Goal: Information Seeking & Learning: Learn about a topic

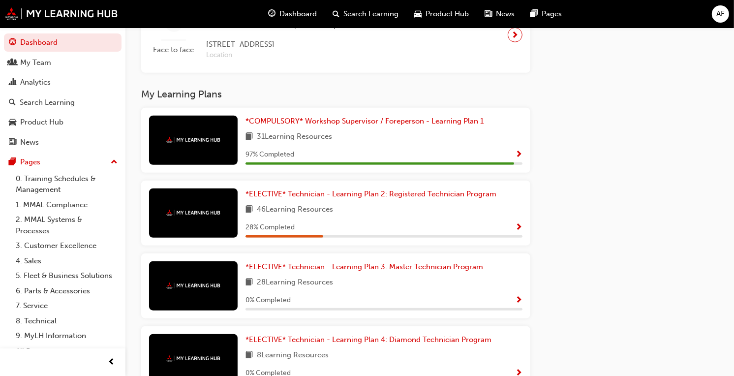
scroll to position [645, 0]
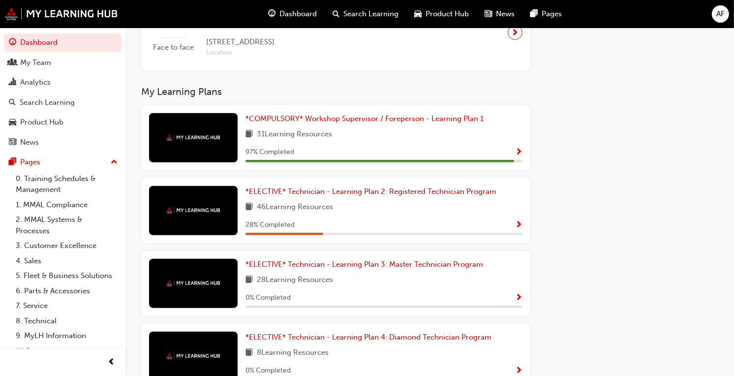
click at [442, 214] on div "46 Learning Resources" at bounding box center [384, 207] width 277 height 12
click at [519, 228] on span "Show Progress" at bounding box center [518, 225] width 7 height 9
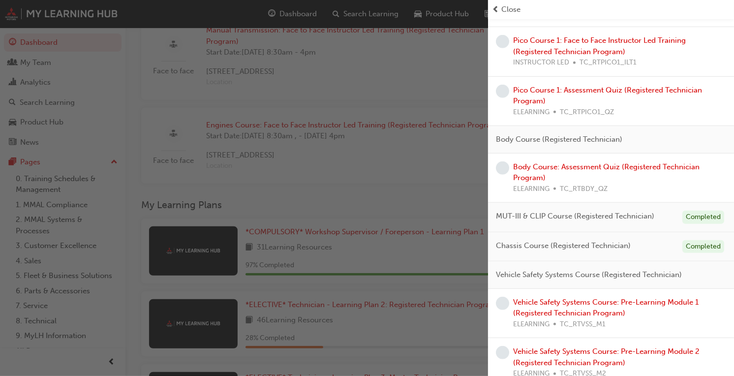
scroll to position [672, 0]
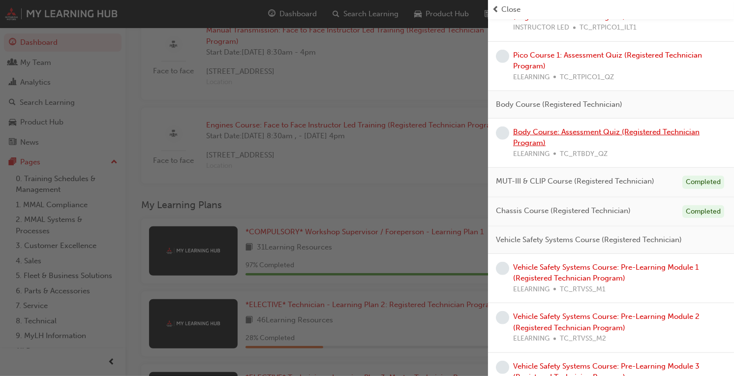
click at [577, 130] on link "Body Course: Assessment Quiz (Registered Technician Program)" at bounding box center [606, 137] width 187 height 20
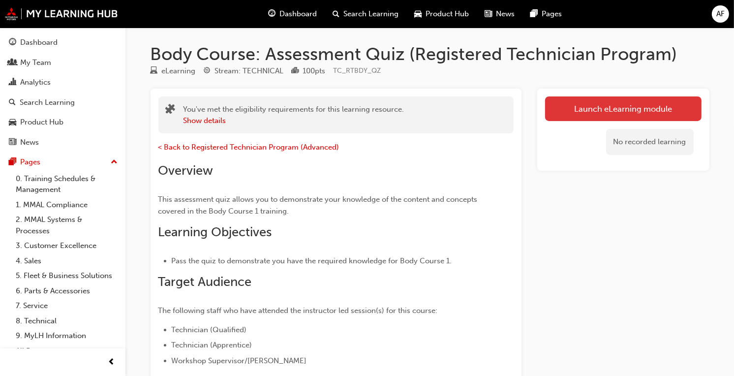
click at [613, 107] on link "Launch eLearning module" at bounding box center [623, 108] width 157 height 25
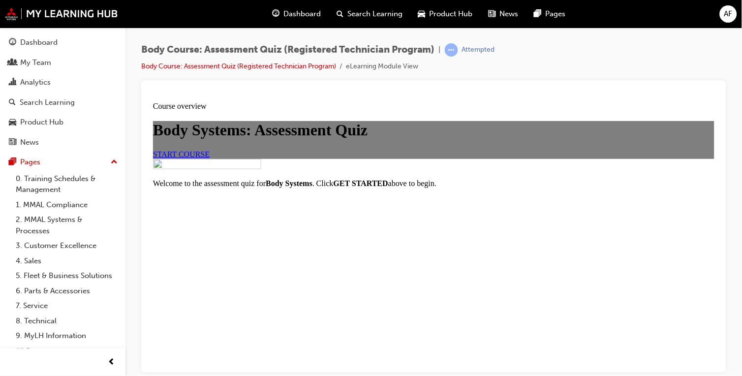
click at [209, 158] on link "START COURSE" at bounding box center [181, 154] width 57 height 8
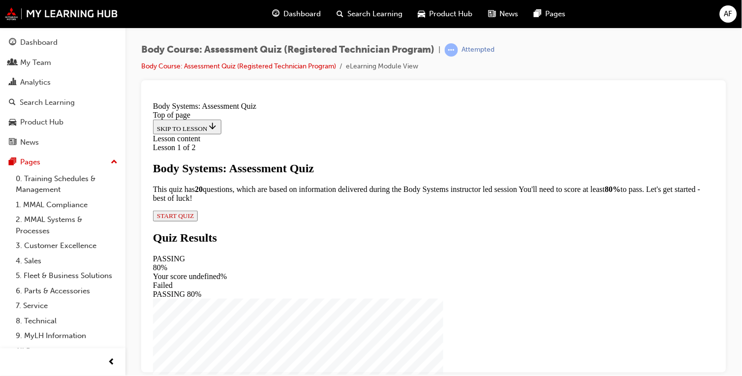
scroll to position [69, 0]
click at [193, 219] on span "START QUIZ" at bounding box center [175, 215] width 37 height 7
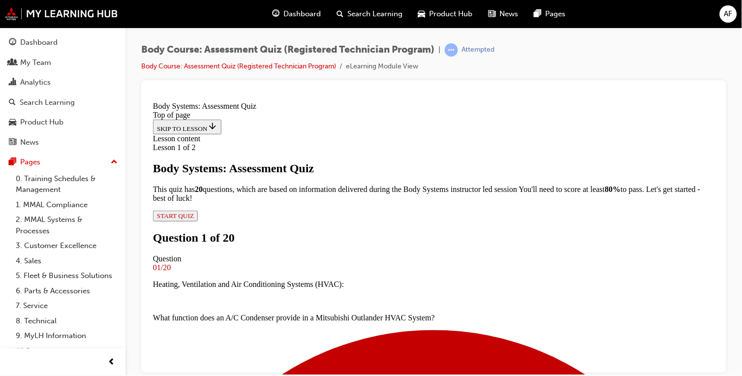
scroll to position [178, 0]
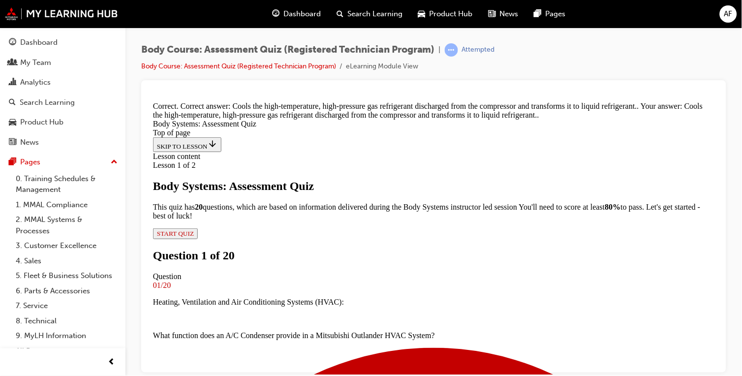
scroll to position [312, 0]
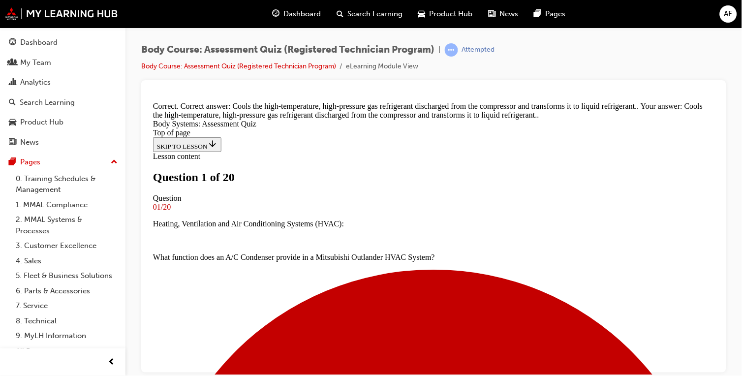
scroll to position [132, 0]
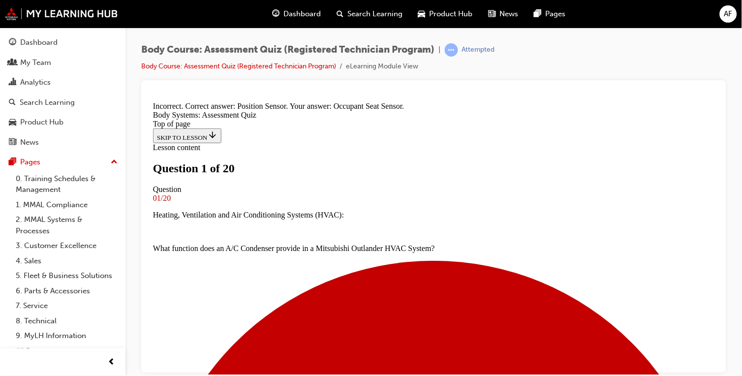
scroll to position [262, 0]
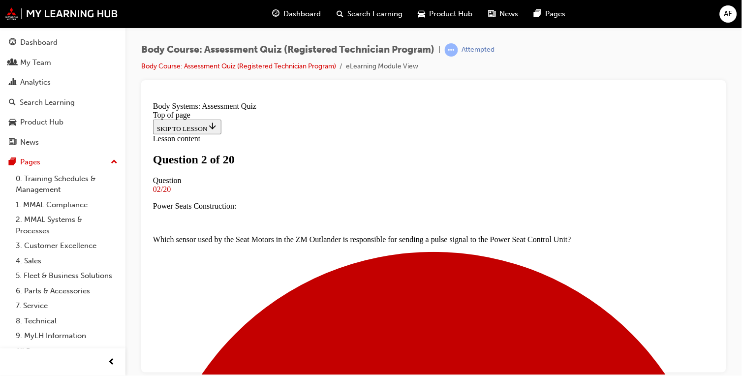
scroll to position [122, 0]
drag, startPoint x: 710, startPoint y: 162, endPoint x: 880, endPoint y: 315, distance: 227.9
drag, startPoint x: 731, startPoint y: 217, endPoint x: 739, endPoint y: 230, distance: 15.3
click at [737, 225] on div "Body Course: Assessment Quiz (Registered Technician Program) | Attempted Body C…" at bounding box center [434, 190] width 617 height 324
drag, startPoint x: 740, startPoint y: 231, endPoint x: 740, endPoint y: 237, distance: 5.9
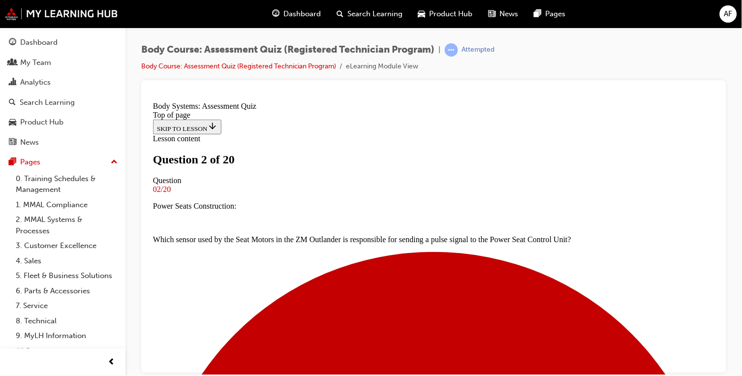
click at [740, 237] on div "Body Course: Assessment Quiz (Registered Technician Program) | Attempted Body C…" at bounding box center [434, 190] width 617 height 324
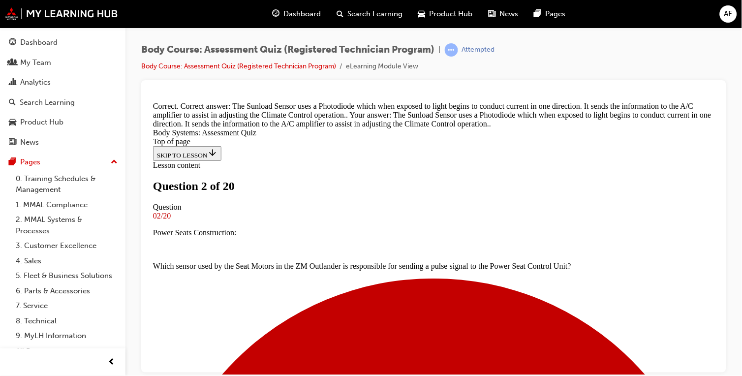
scroll to position [304, 0]
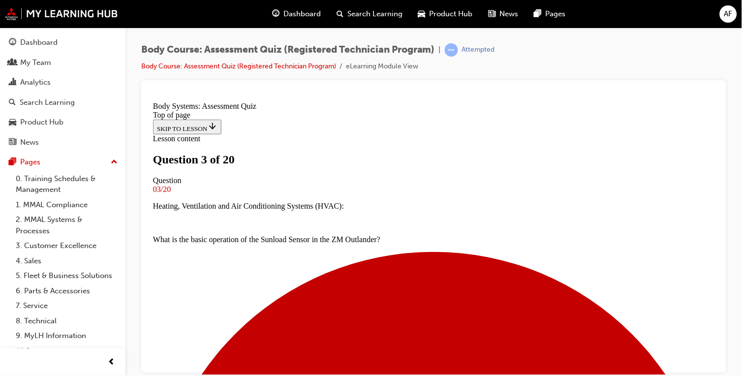
scroll to position [62, 0]
drag, startPoint x: 868, startPoint y: 301, endPoint x: 711, endPoint y: 225, distance: 174.6
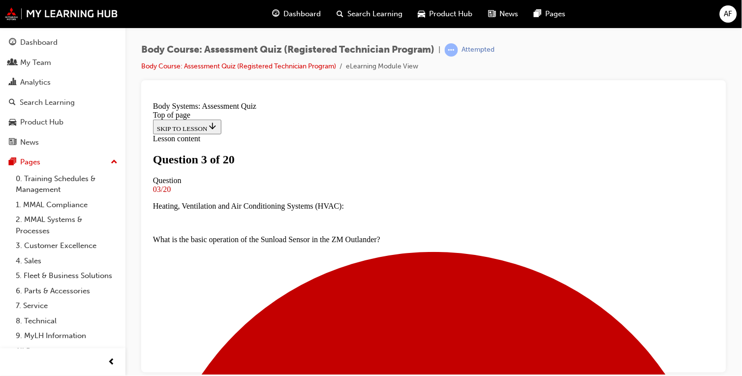
scroll to position [295, 0]
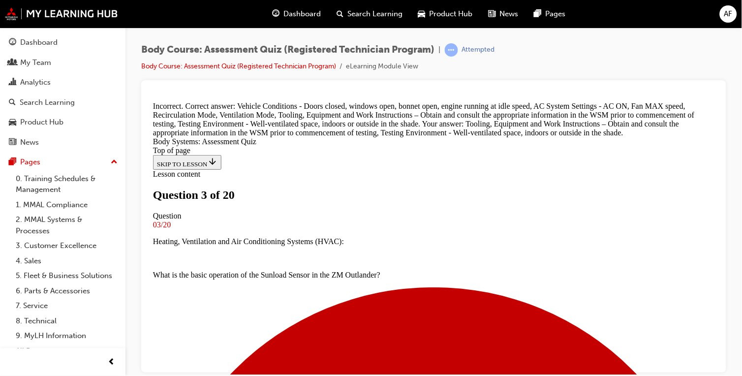
scroll to position [375, 0]
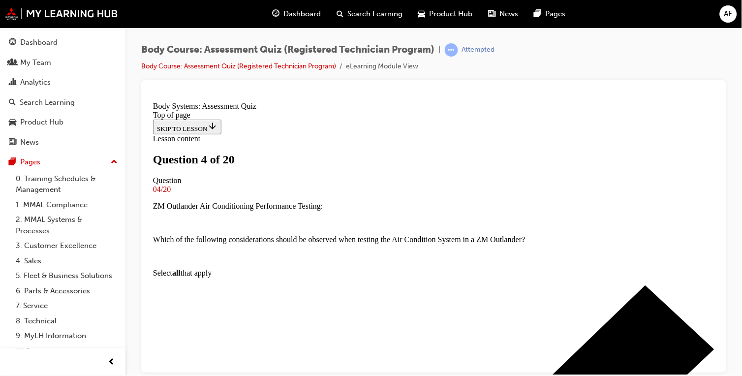
scroll to position [28, 0]
drag, startPoint x: 707, startPoint y: 216, endPoint x: 705, endPoint y: 232, distance: 15.9
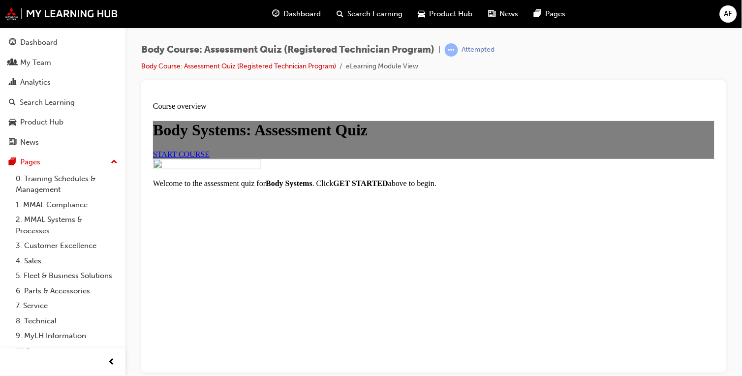
click at [209, 158] on span "START COURSE" at bounding box center [181, 154] width 57 height 8
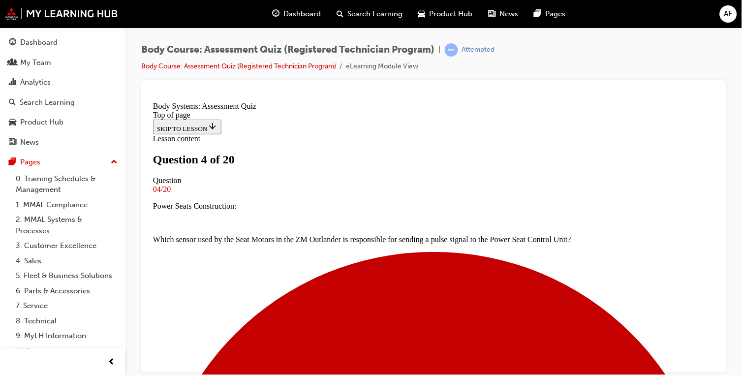
scroll to position [123, 0]
click at [721, 249] on div at bounding box center [433, 226] width 585 height 292
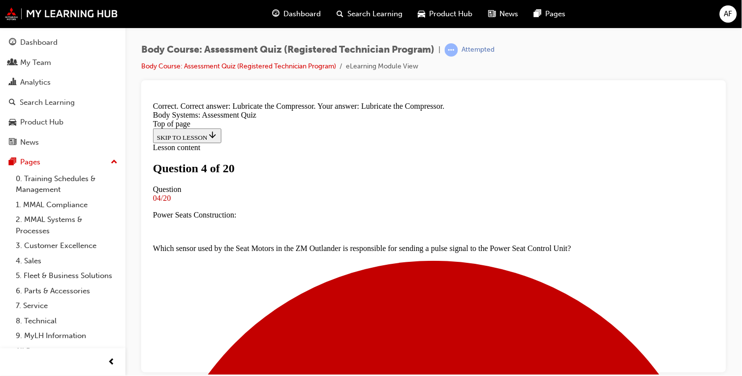
scroll to position [255, 0]
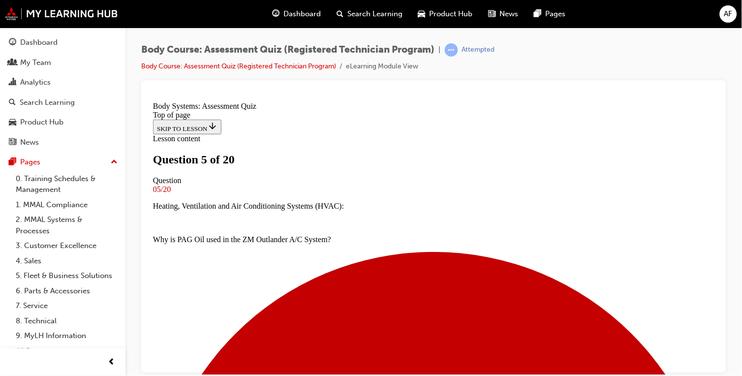
scroll to position [107, 0]
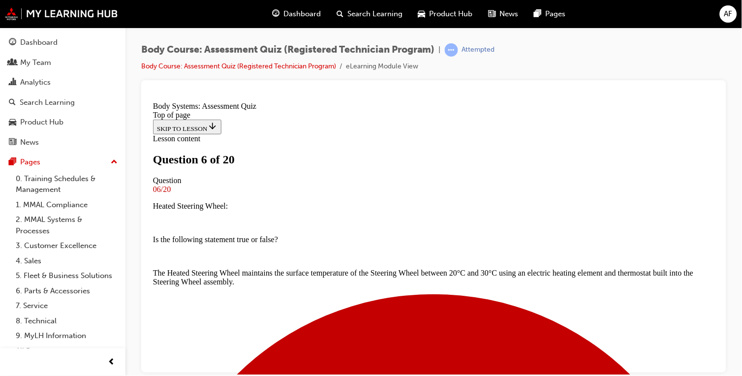
scroll to position [115, 0]
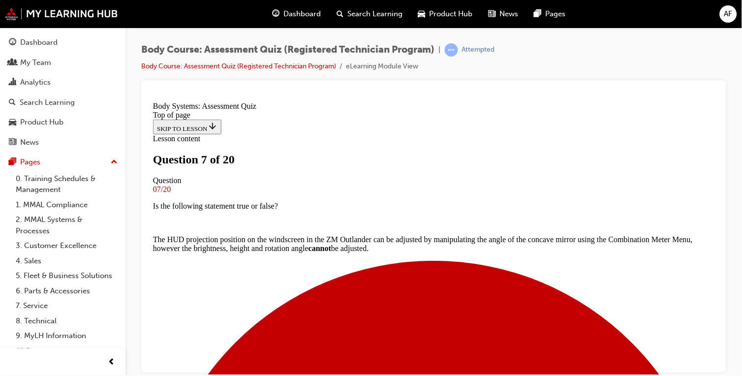
scroll to position [123, 0]
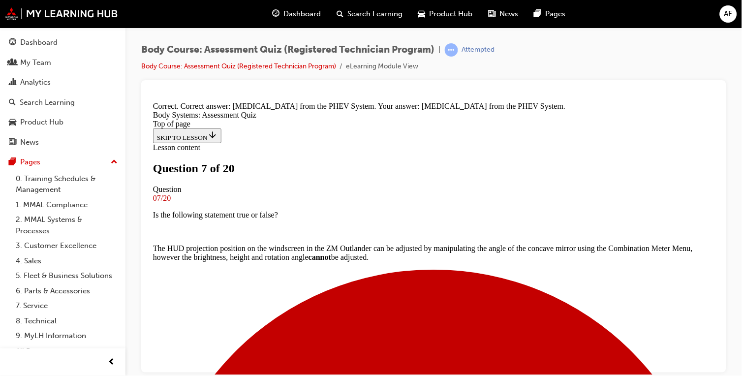
scroll to position [255, 0]
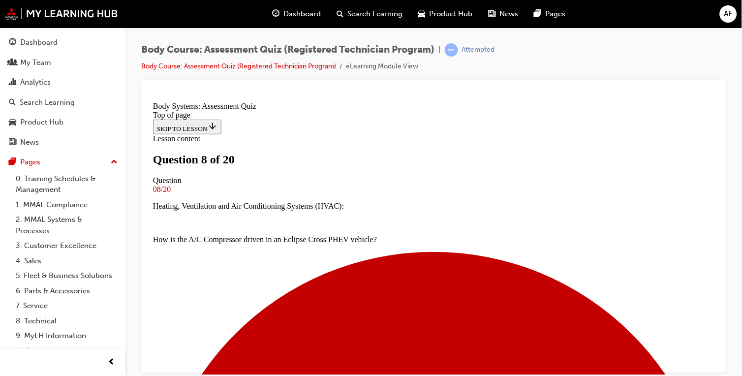
scroll to position [172, 0]
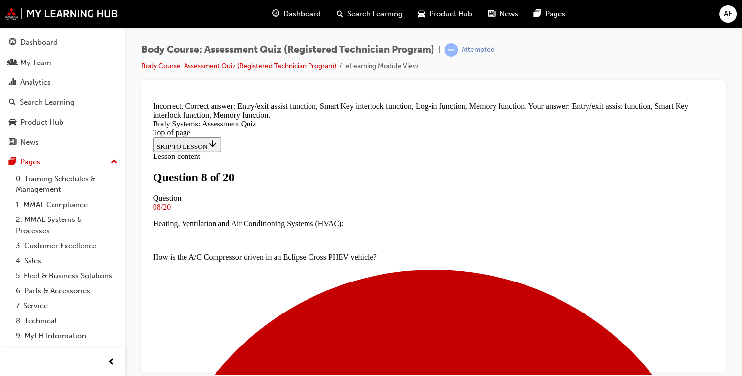
scroll to position [312, 0]
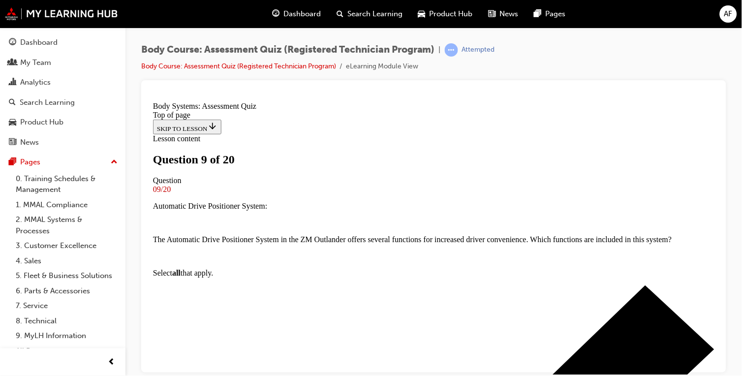
scroll to position [110, 0]
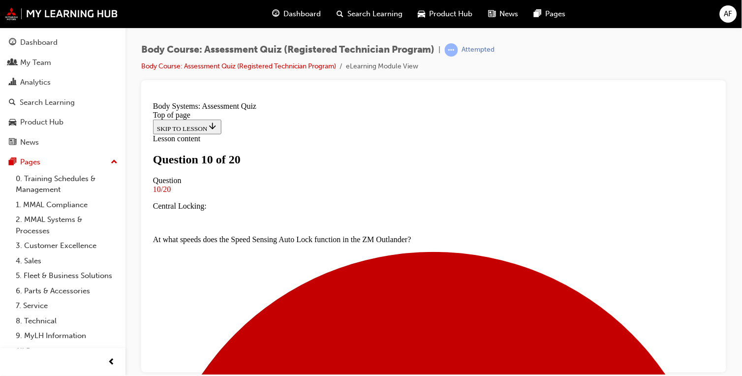
scroll to position [143, 0]
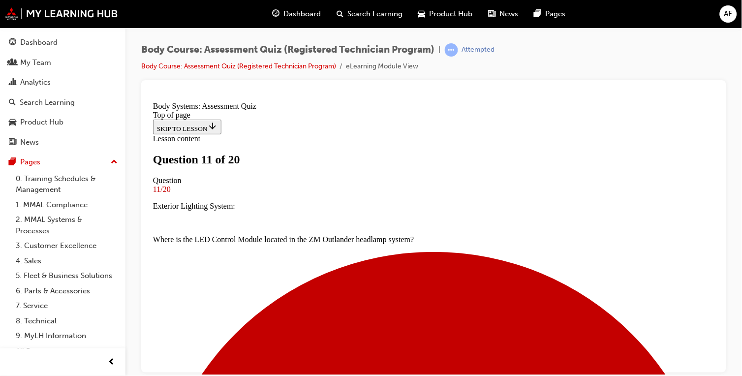
scroll to position [124, 0]
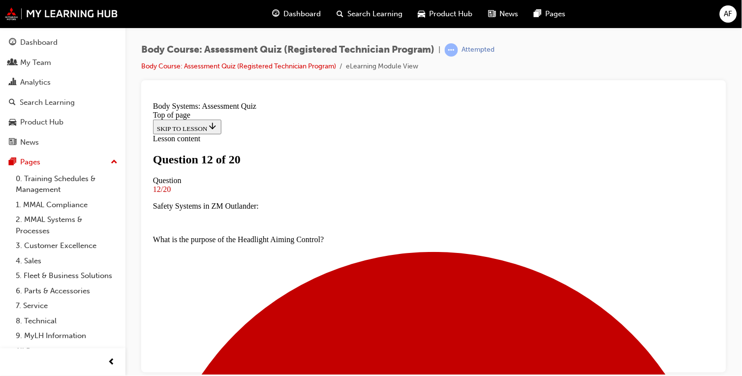
scroll to position [227, 0]
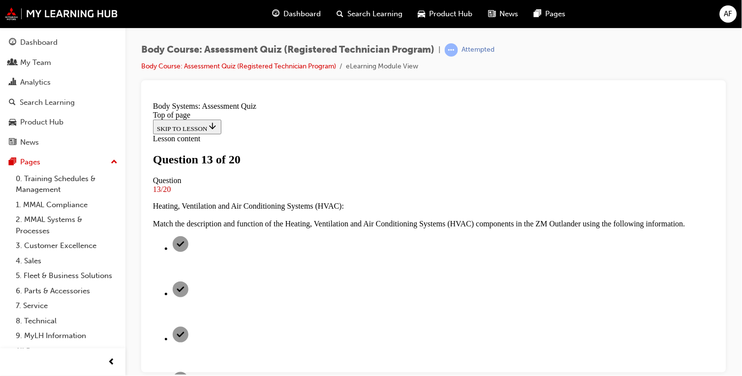
scroll to position [138, 0]
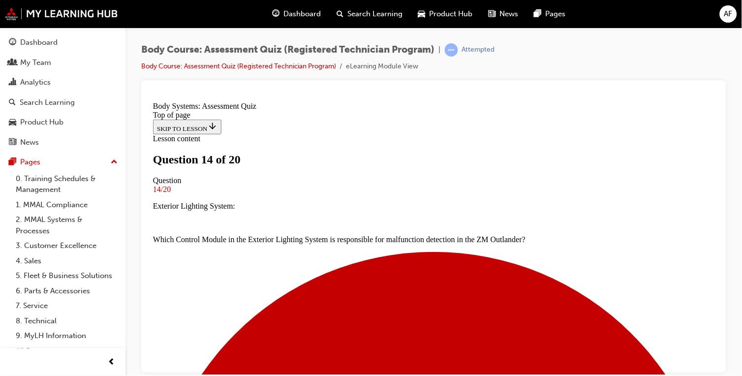
scroll to position [134, 0]
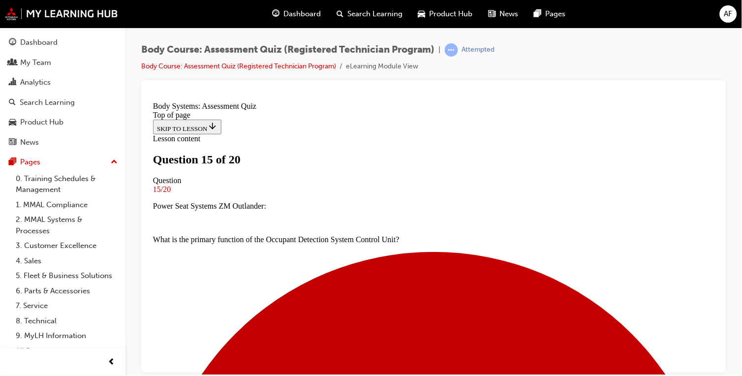
scroll to position [119, 0]
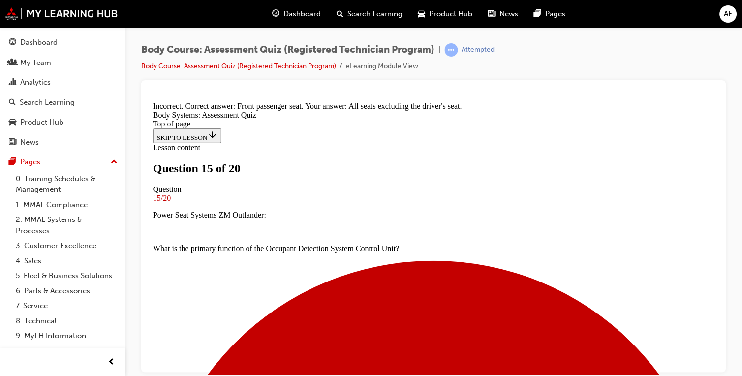
scroll to position [245, 0]
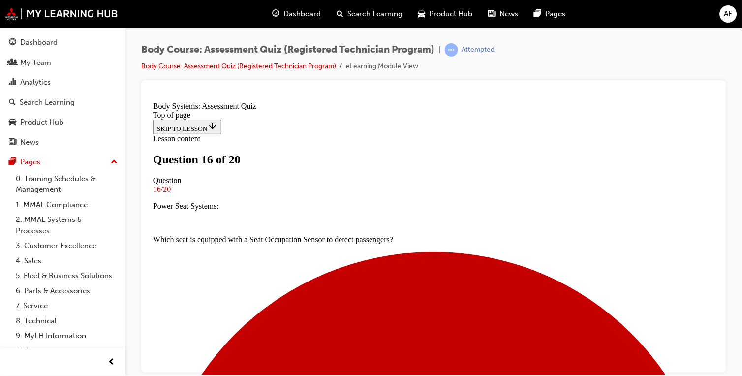
scroll to position [108, 0]
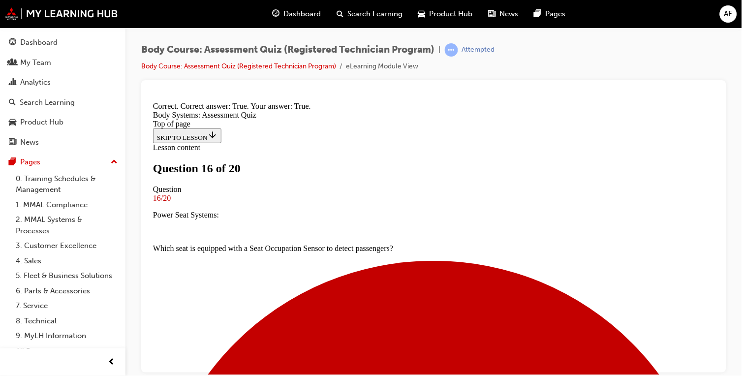
scroll to position [233, 0]
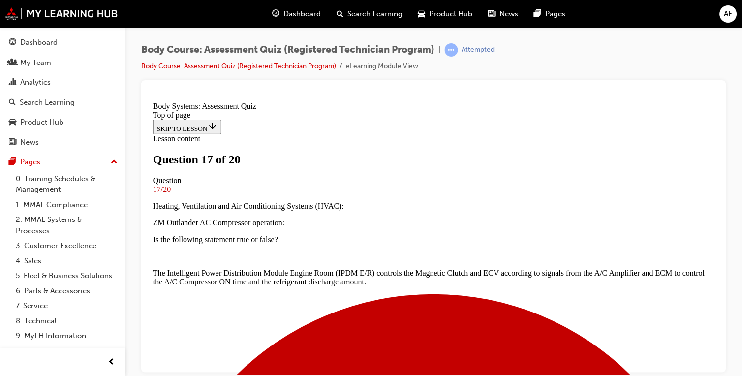
scroll to position [215, 0]
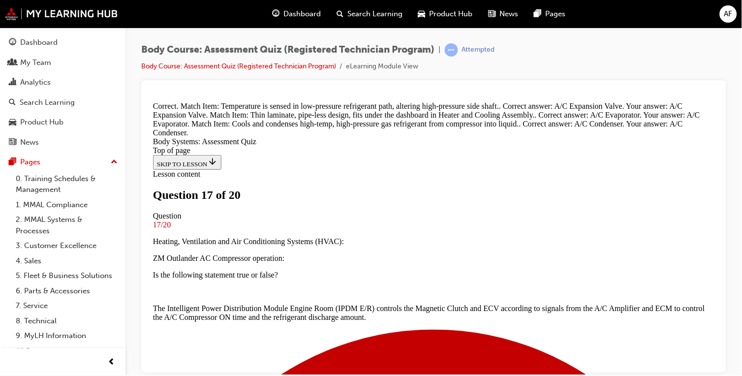
scroll to position [306, 0]
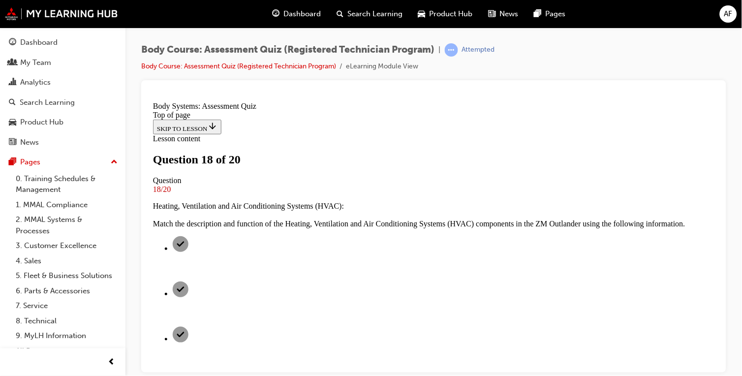
scroll to position [109, 0]
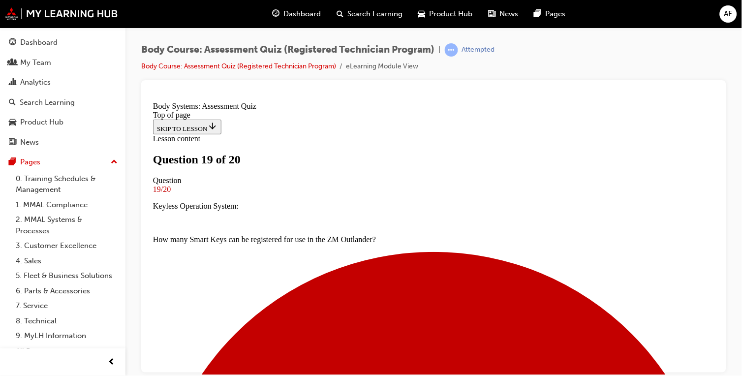
scroll to position [165, 0]
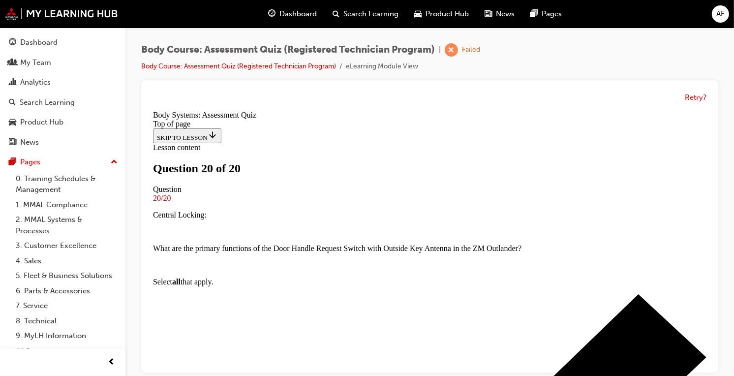
scroll to position [7, 0]
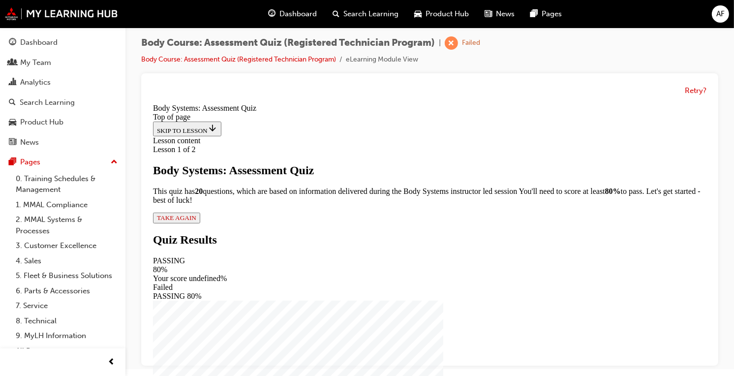
click at [196, 221] on span "TAKE AGAIN" at bounding box center [176, 217] width 39 height 7
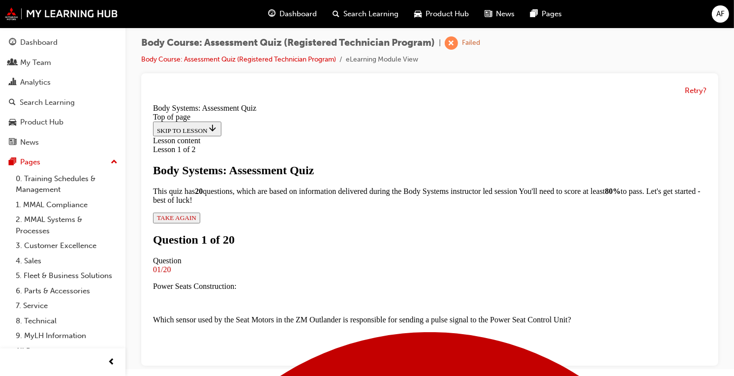
scroll to position [145, 0]
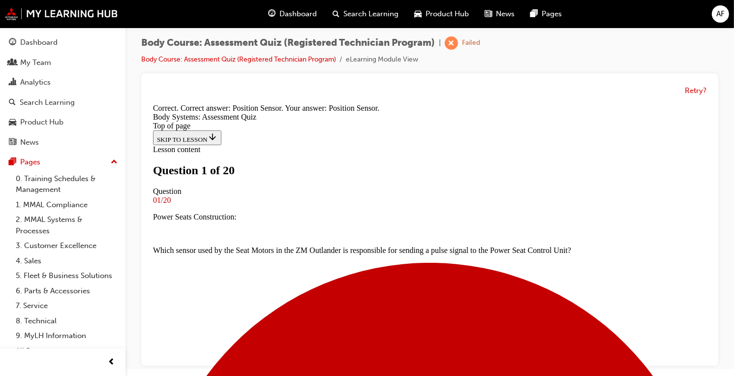
scroll to position [139, 0]
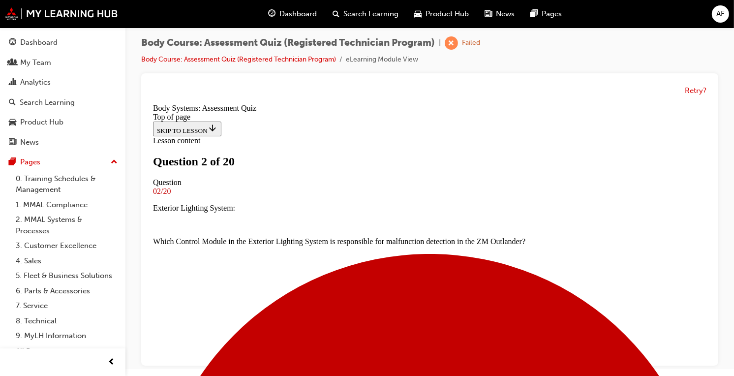
scroll to position [130, 0]
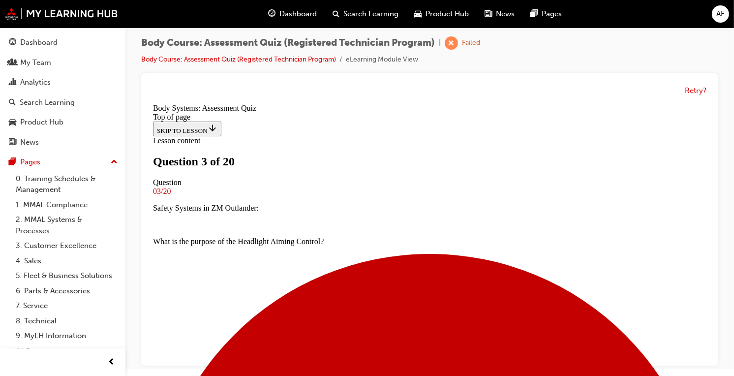
scroll to position [183, 0]
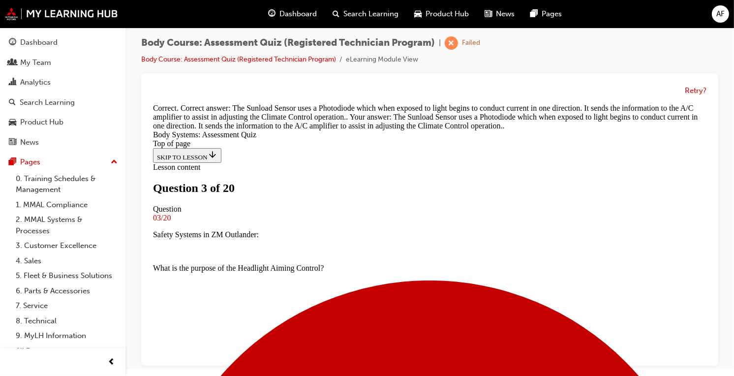
scroll to position [304, 0]
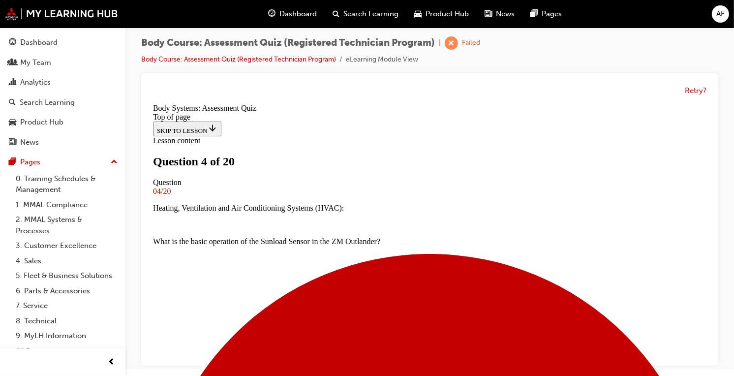
scroll to position [110, 0]
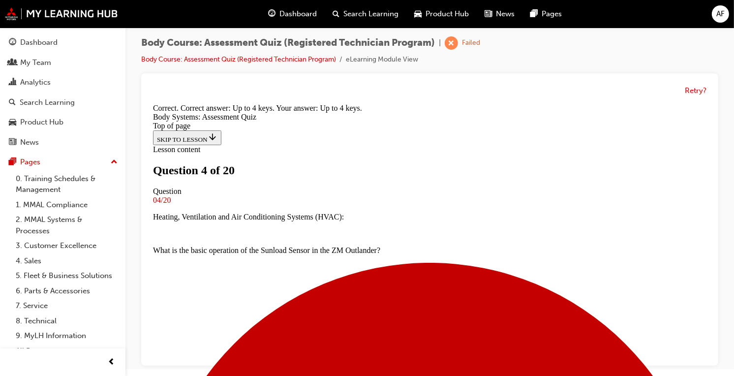
scroll to position [245, 0]
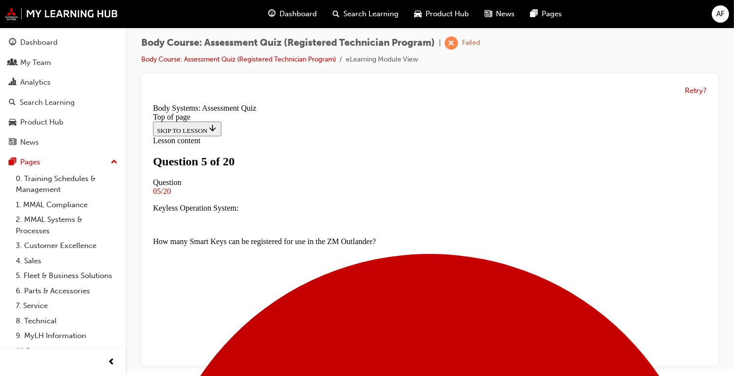
scroll to position [181, 0]
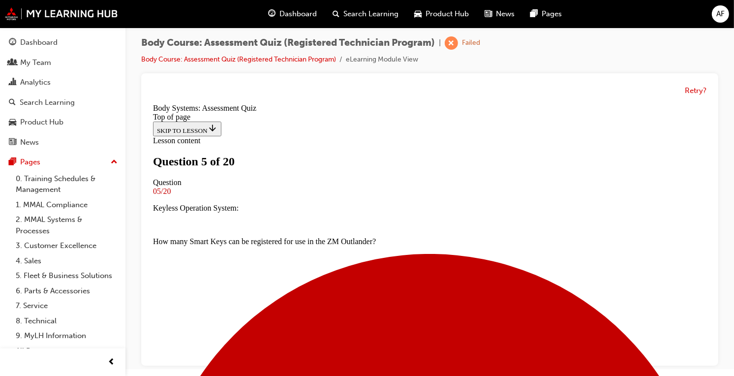
scroll to position [244, 0]
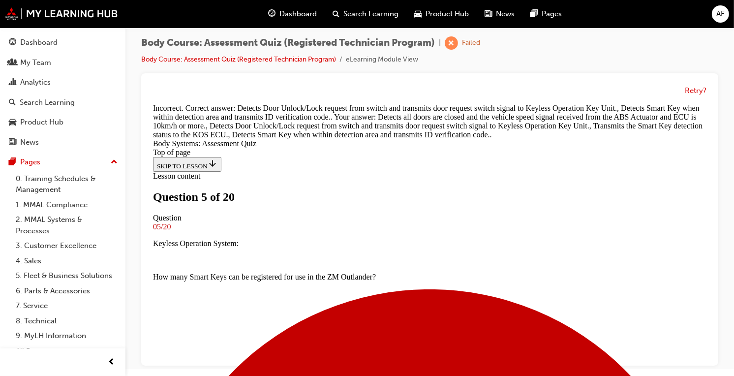
scroll to position [307, 0]
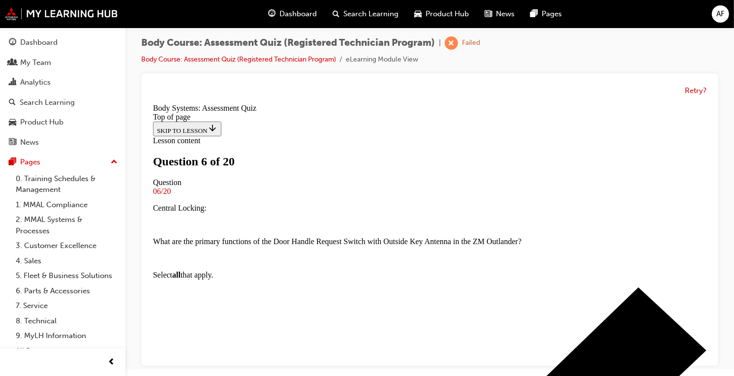
scroll to position [94, 0]
drag, startPoint x: 718, startPoint y: 233, endPoint x: 724, endPoint y: 247, distance: 14.8
click at [724, 247] on div "Body Course: Assessment Quiz (Registered Technician Program) | Failed Body Cour…" at bounding box center [430, 183] width 609 height 324
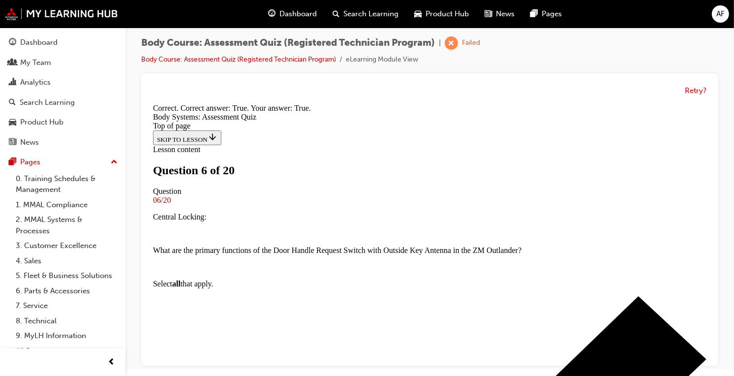
scroll to position [233, 0]
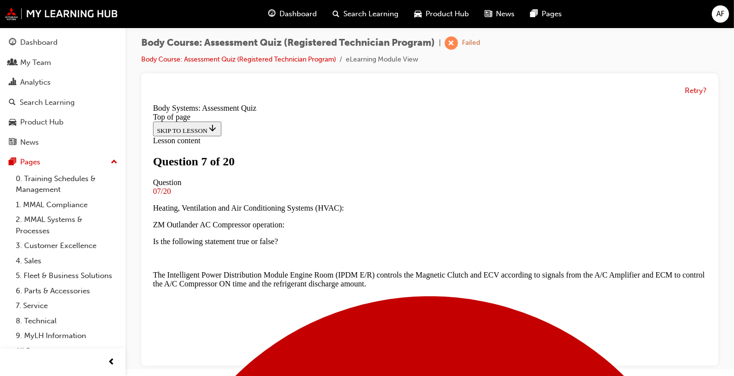
scroll to position [124, 0]
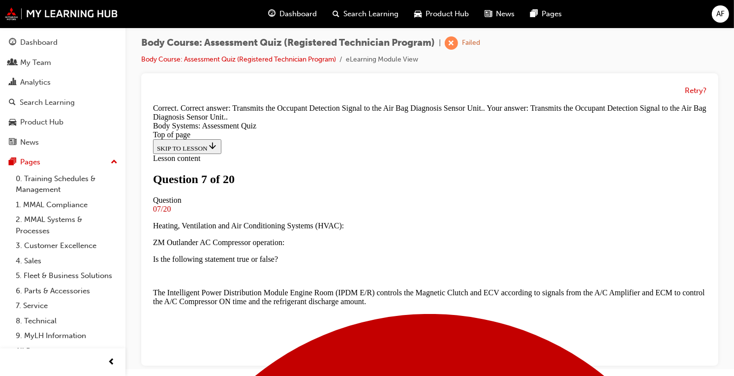
scroll to position [285, 0]
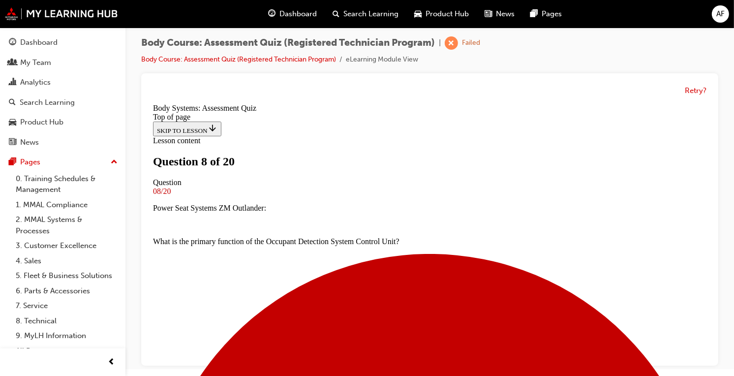
scroll to position [278, 0]
drag, startPoint x: 701, startPoint y: 247, endPoint x: 700, endPoint y: 214, distance: 33.5
drag, startPoint x: 700, startPoint y: 214, endPoint x: 695, endPoint y: 192, distance: 22.2
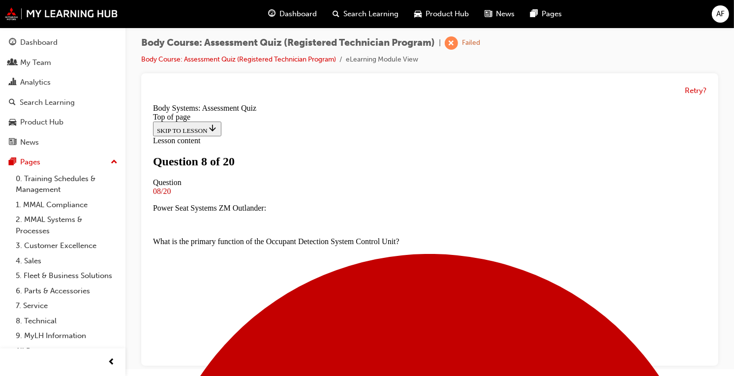
scroll to position [221, 0]
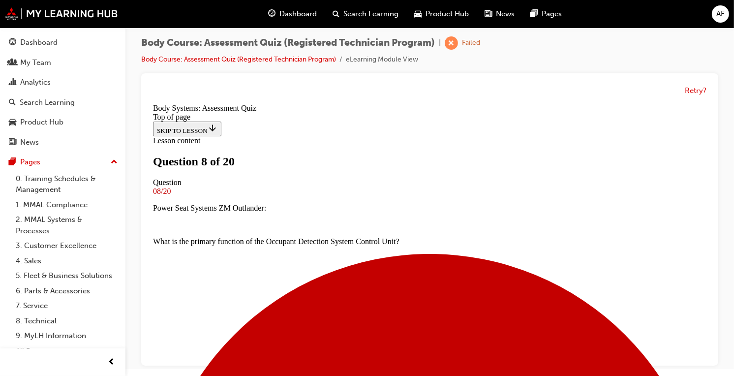
scroll to position [316, 0]
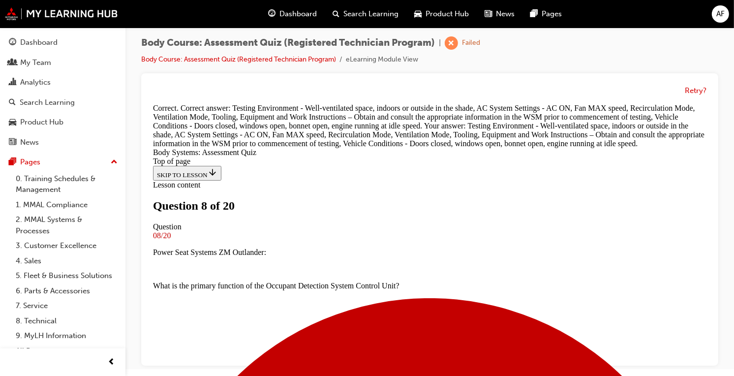
scroll to position [375, 0]
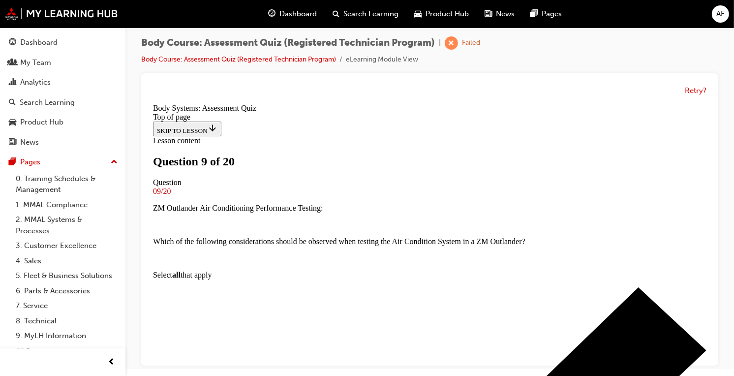
scroll to position [133, 0]
click at [711, 249] on div "Retry?" at bounding box center [429, 219] width 577 height 292
drag, startPoint x: 705, startPoint y: 250, endPoint x: 860, endPoint y: 349, distance: 184.3
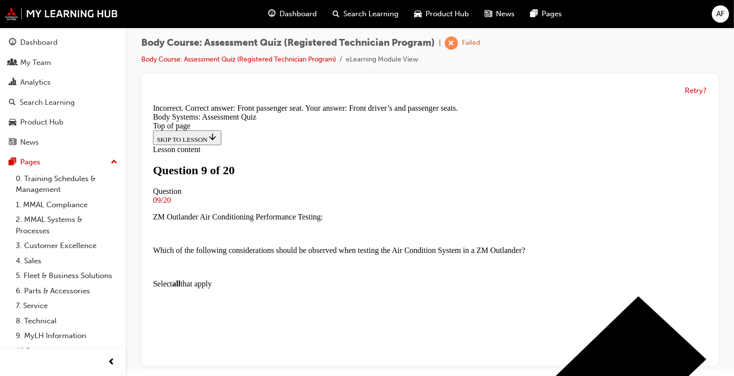
scroll to position [245, 0]
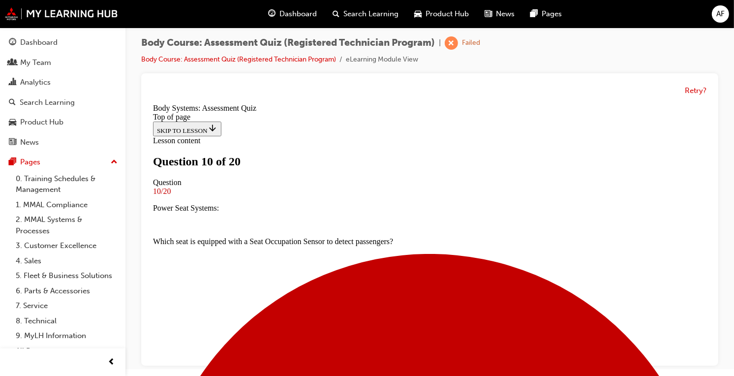
scroll to position [142, 0]
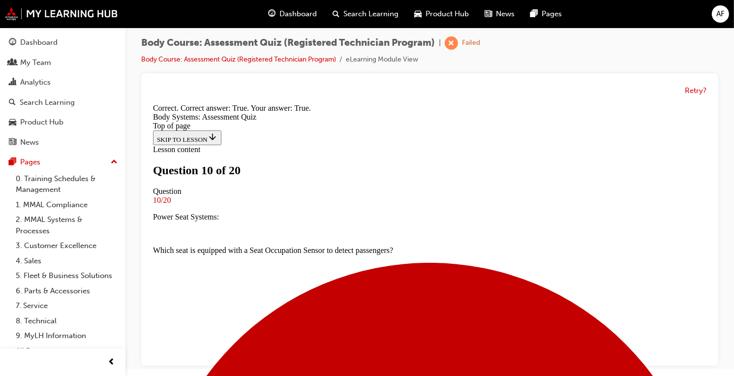
scroll to position [233, 0]
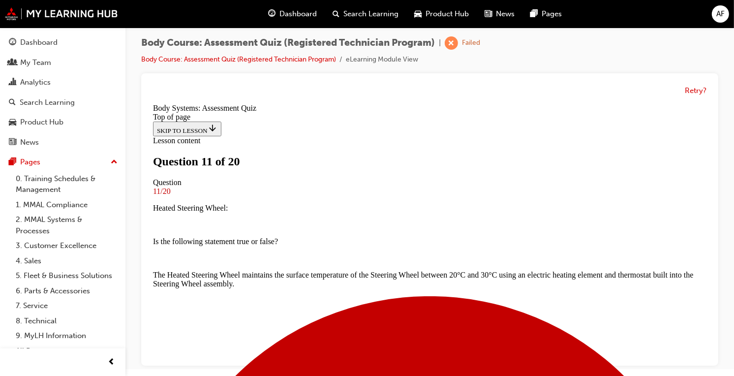
scroll to position [93, 0]
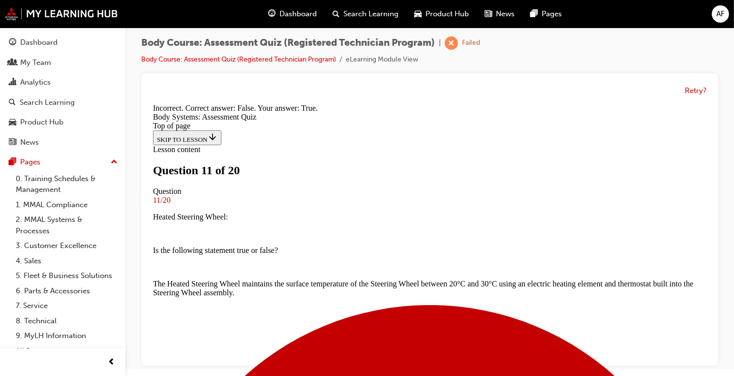
scroll to position [157, 0]
drag, startPoint x: 701, startPoint y: 261, endPoint x: 705, endPoint y: 272, distance: 11.5
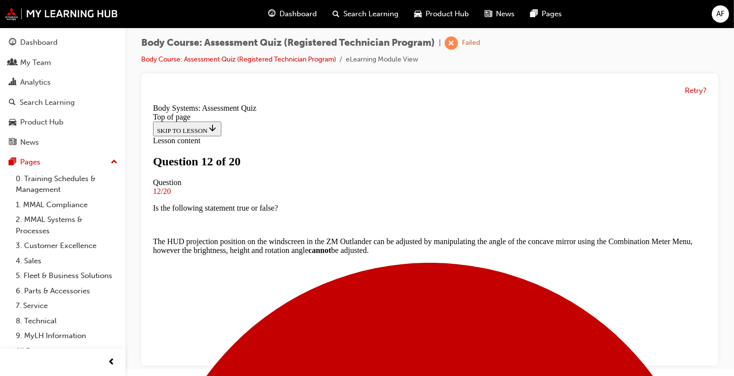
scroll to position [58, 0]
drag, startPoint x: 720, startPoint y: 246, endPoint x: 715, endPoint y: 269, distance: 23.8
click at [715, 269] on div "Body Course: Assessment Quiz (Registered Technician Program) | Failed Body Cour…" at bounding box center [430, 183] width 609 height 324
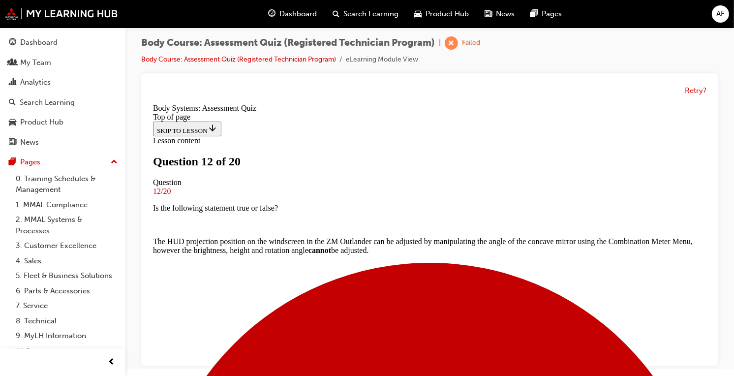
scroll to position [197, 0]
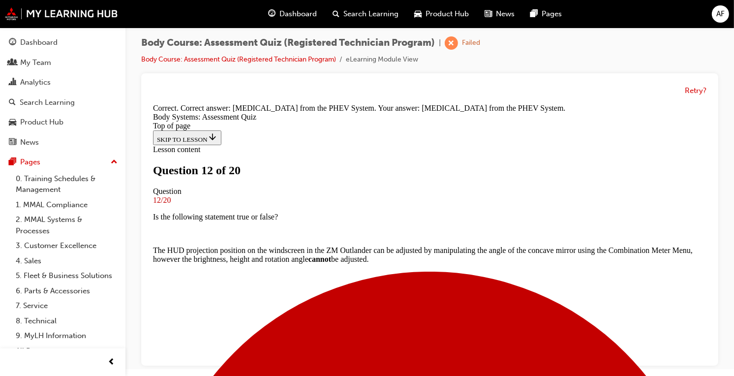
scroll to position [255, 0]
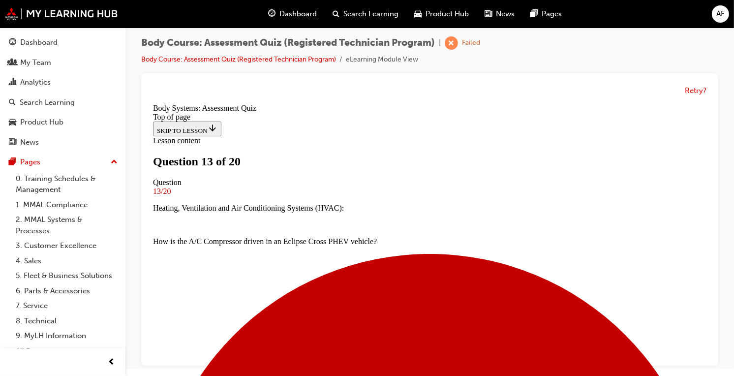
scroll to position [154, 0]
drag, startPoint x: 860, startPoint y: 260, endPoint x: 863, endPoint y: 334, distance: 73.9
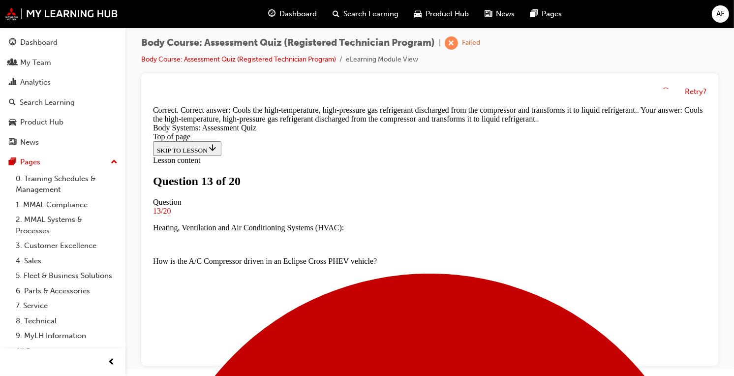
scroll to position [312, 0]
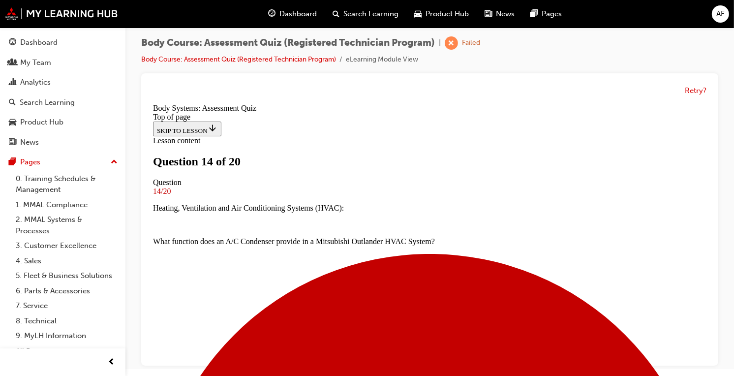
scroll to position [119, 0]
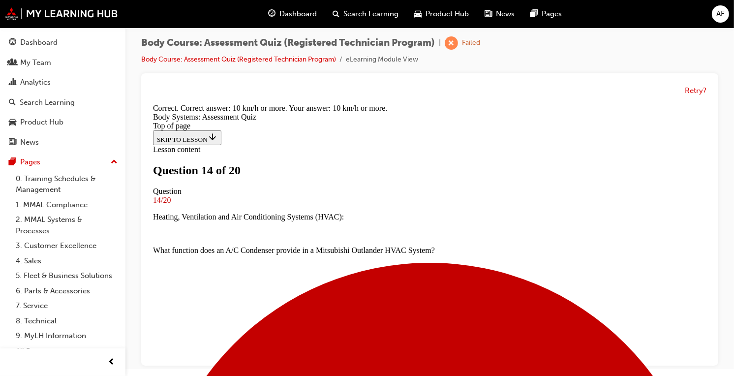
scroll to position [245, 0]
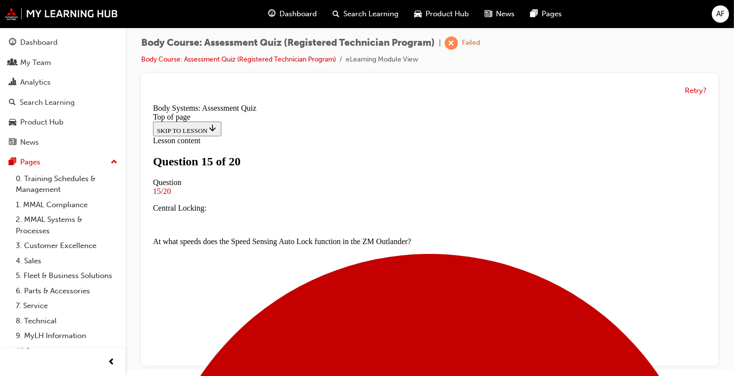
scroll to position [54, 0]
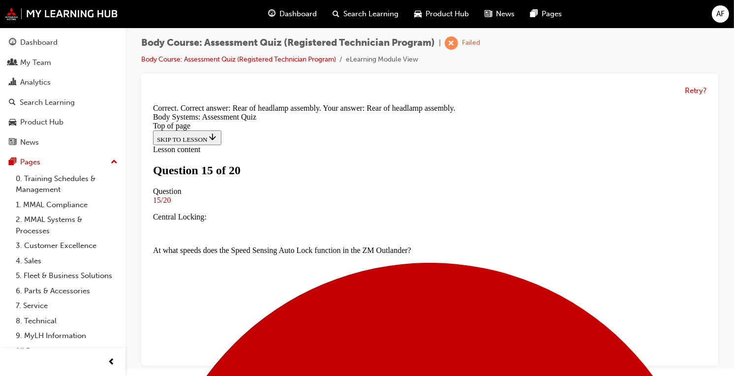
scroll to position [245, 0]
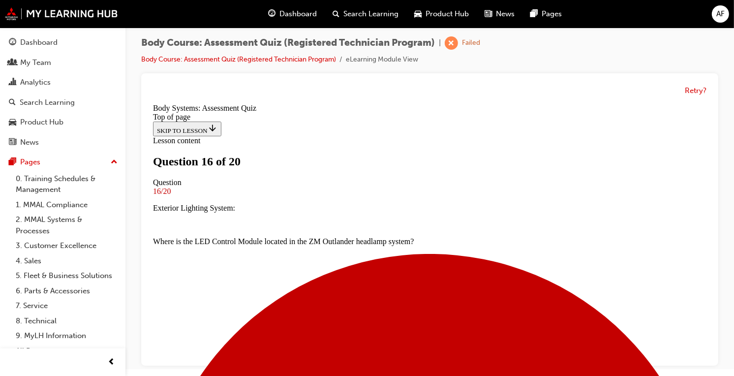
scroll to position [127, 0]
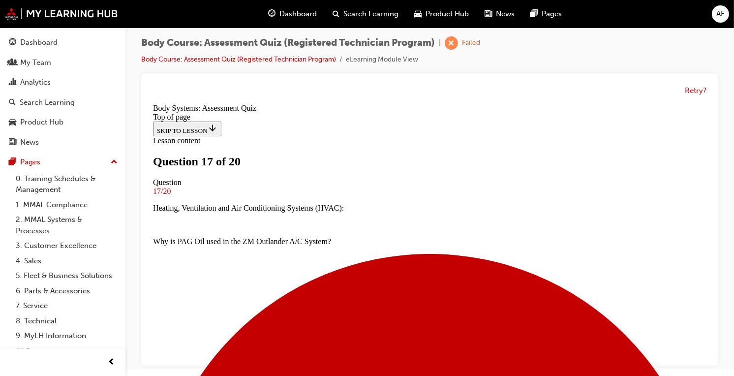
scroll to position [219, 0]
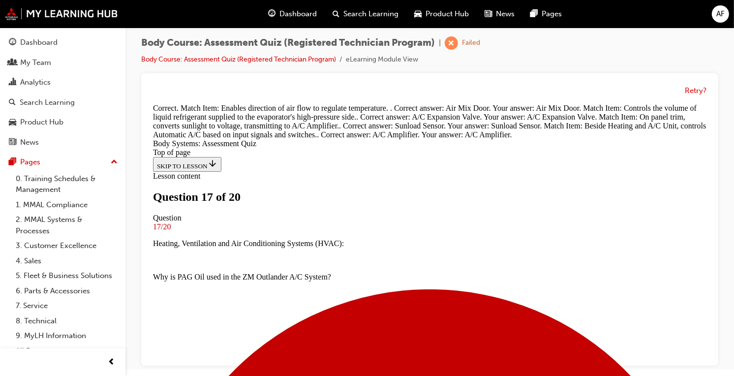
scroll to position [366, 0]
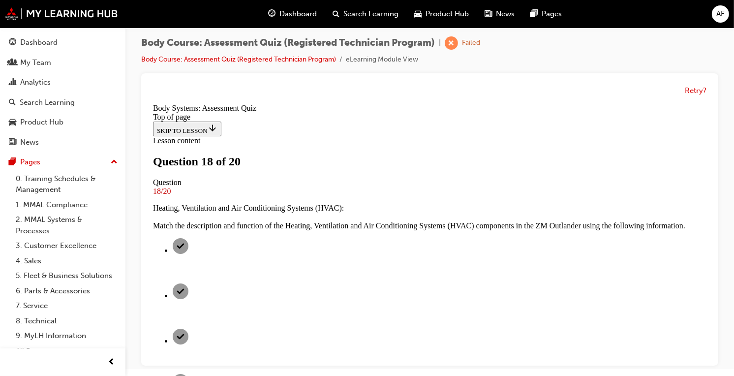
scroll to position [178, 0]
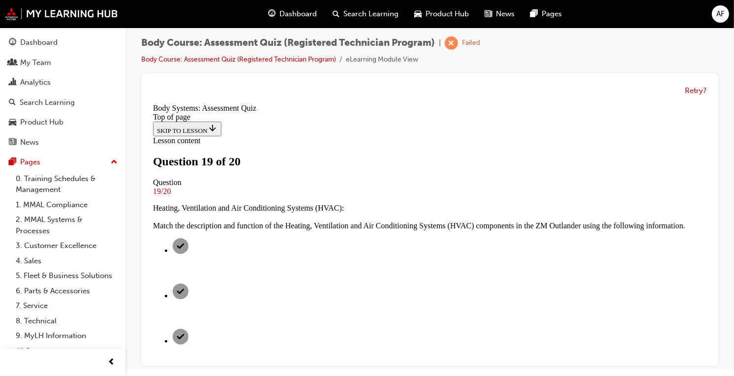
scroll to position [165, 0]
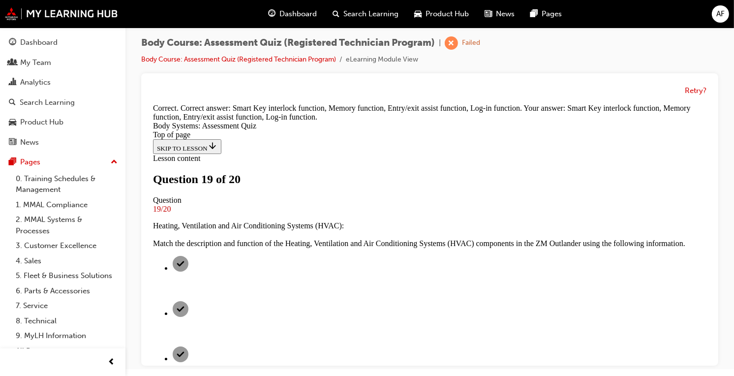
scroll to position [312, 0]
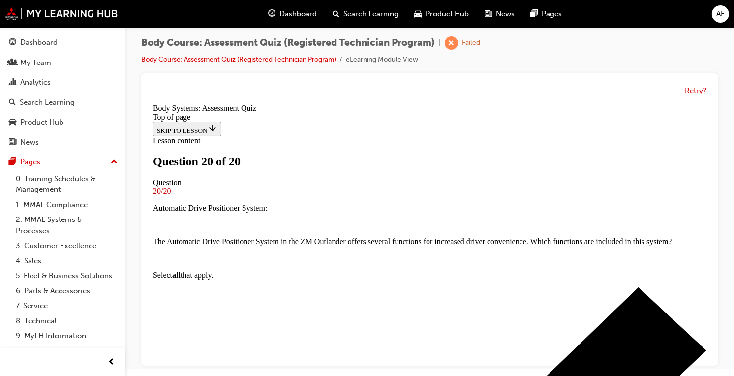
scroll to position [116, 0]
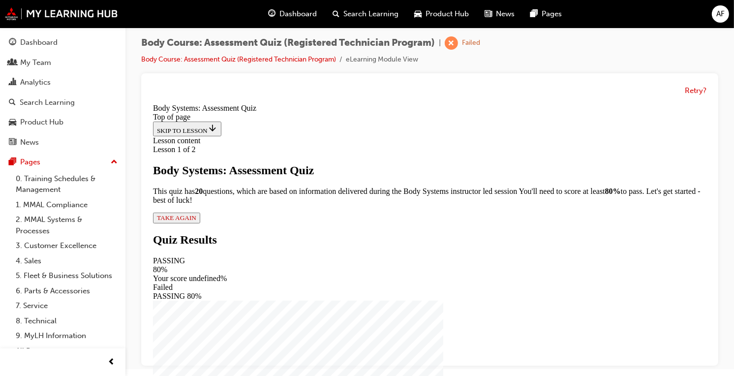
click at [200, 223] on button "TAKE AGAIN" at bounding box center [176, 217] width 47 height 11
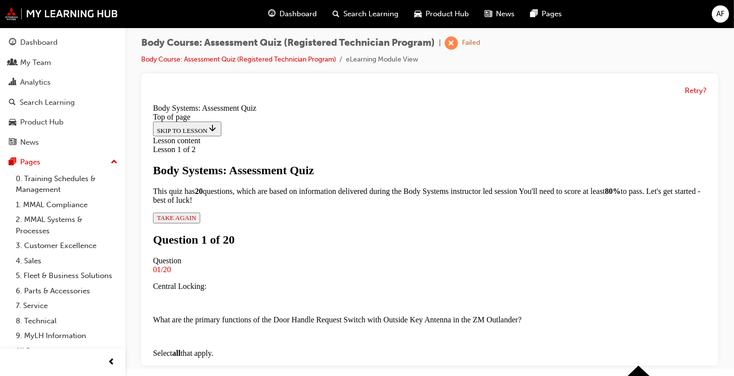
scroll to position [188, 0]
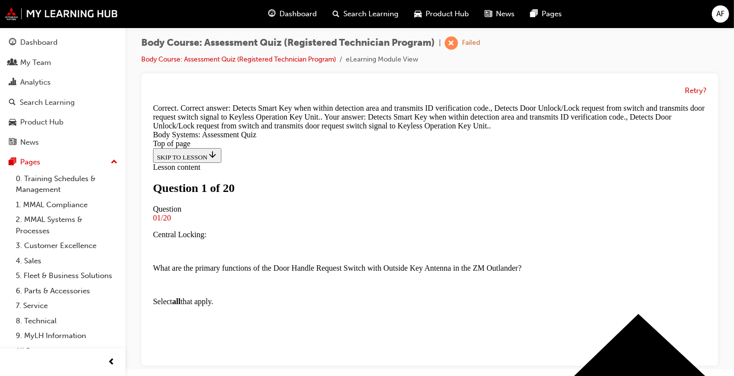
scroll to position [92, 0]
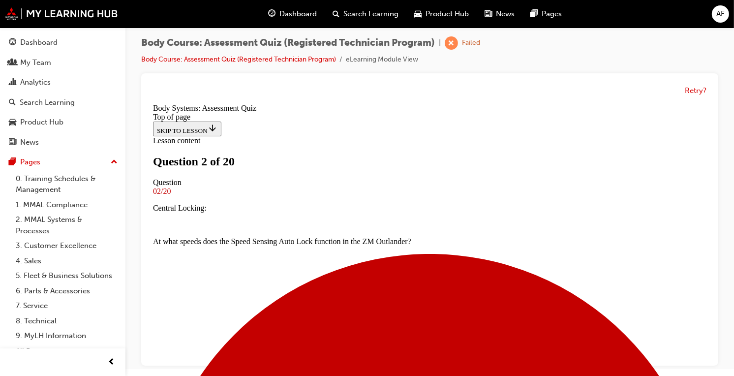
scroll to position [157, 0]
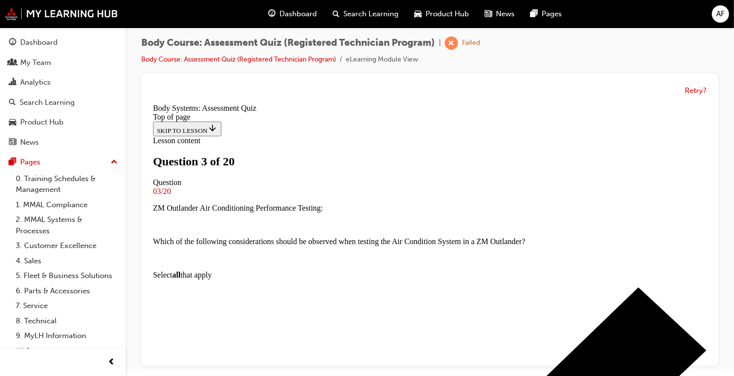
scroll to position [137, 0]
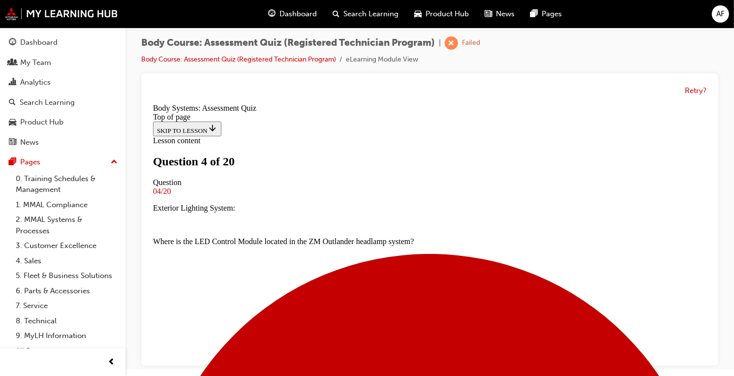
scroll to position [134, 0]
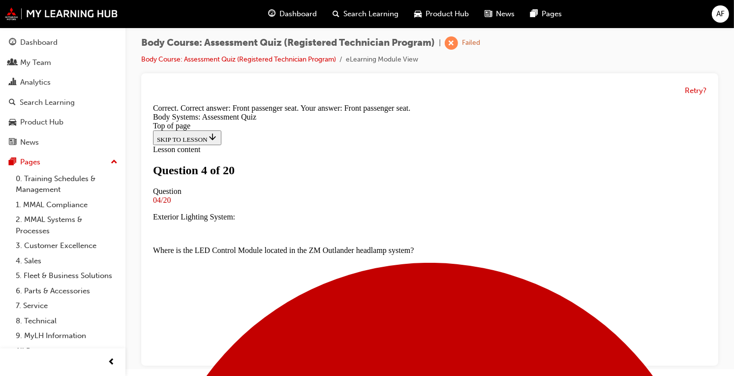
scroll to position [245, 0]
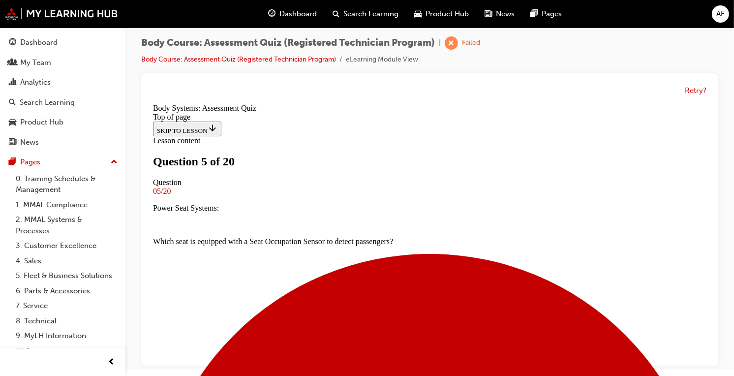
scroll to position [128, 0]
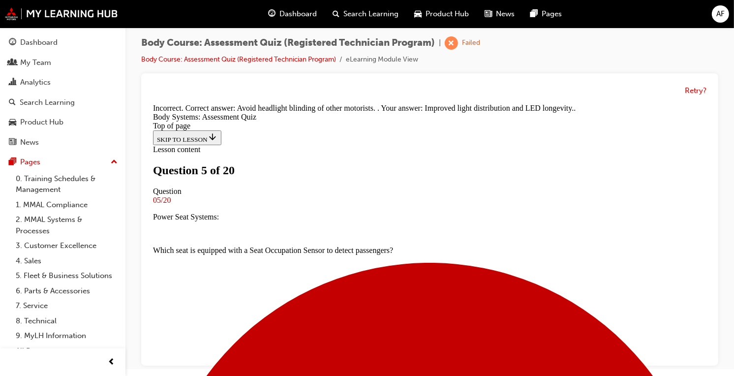
scroll to position [245, 0]
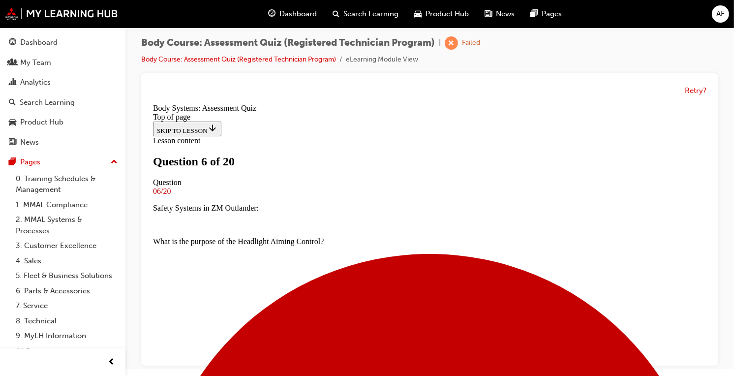
scroll to position [136, 0]
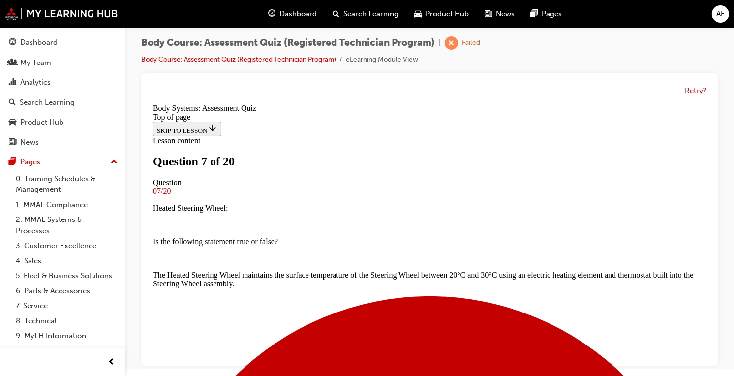
scroll to position [126, 0]
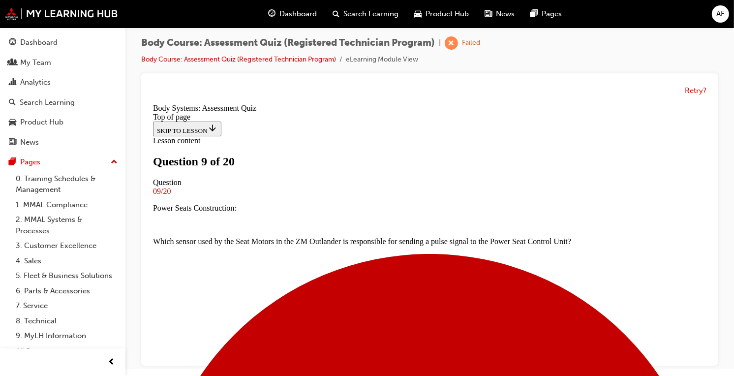
scroll to position [131, 0]
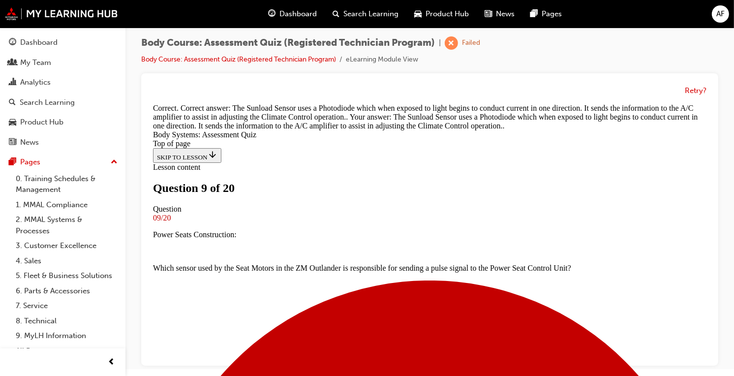
scroll to position [304, 0]
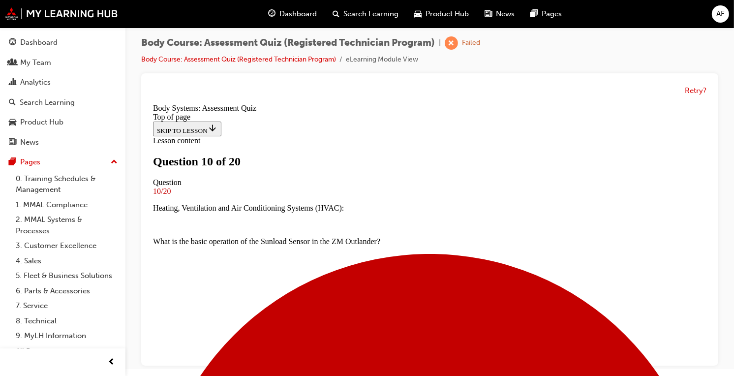
scroll to position [194, 0]
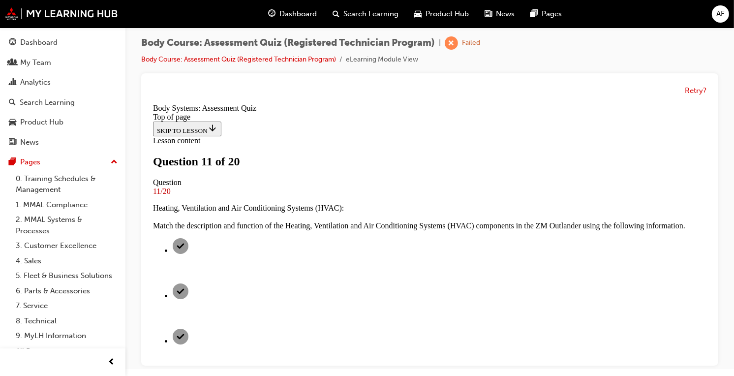
scroll to position [154, 0]
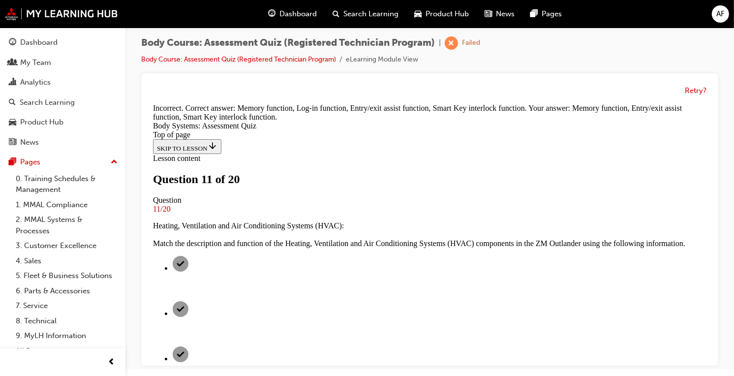
scroll to position [245, 0]
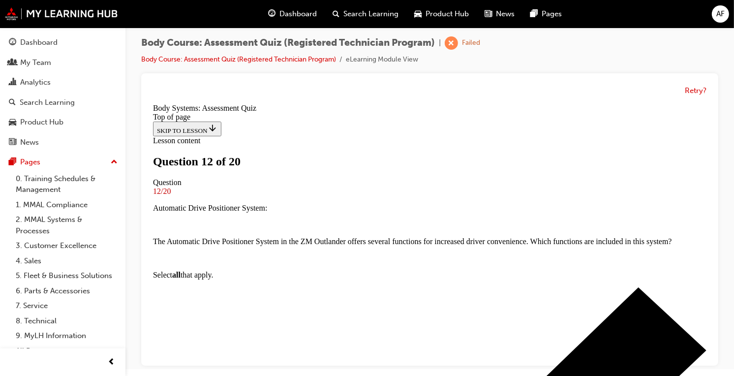
scroll to position [141, 0]
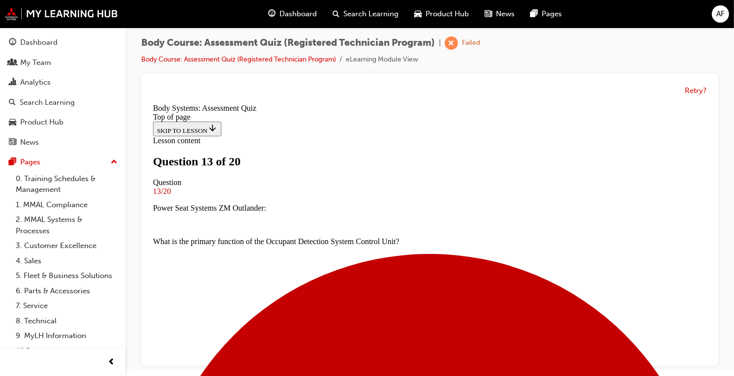
scroll to position [144, 0]
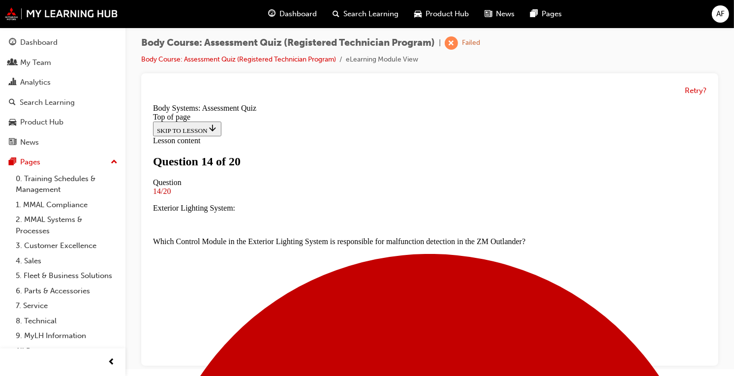
scroll to position [141, 0]
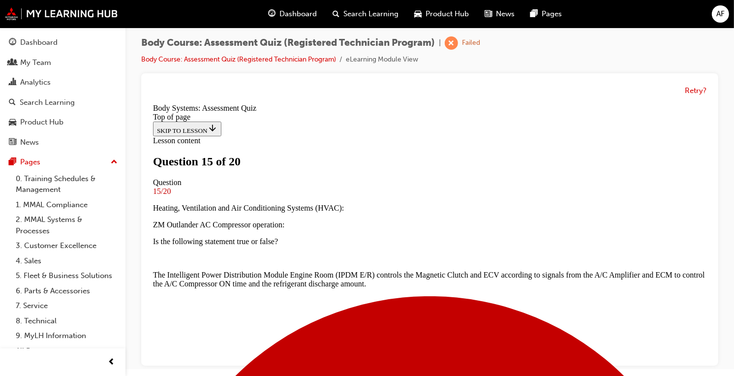
scroll to position [161, 0]
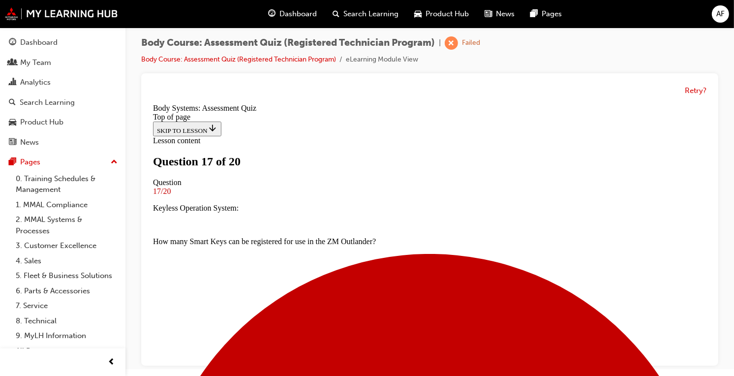
scroll to position [128, 0]
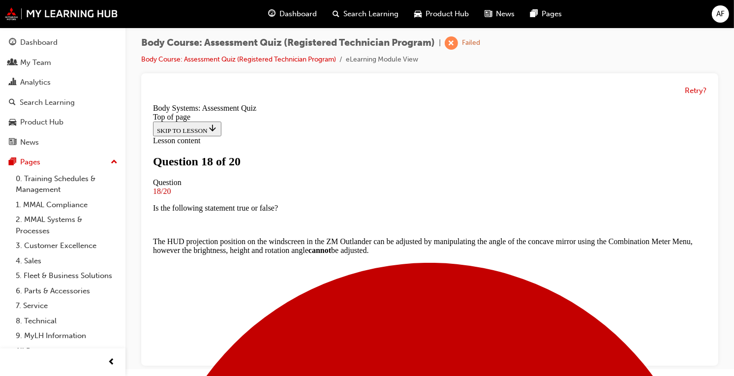
scroll to position [302, 0]
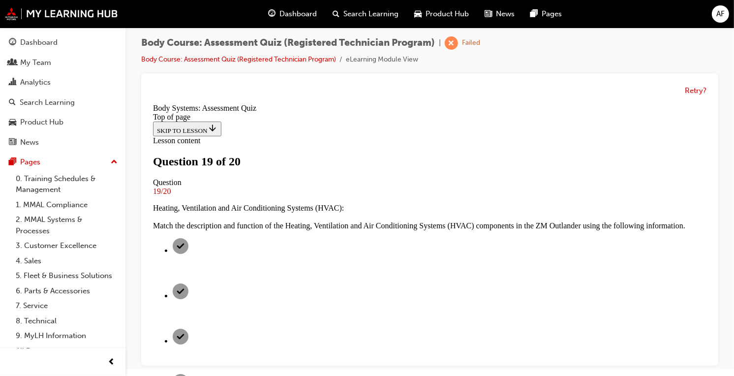
scroll to position [126, 0]
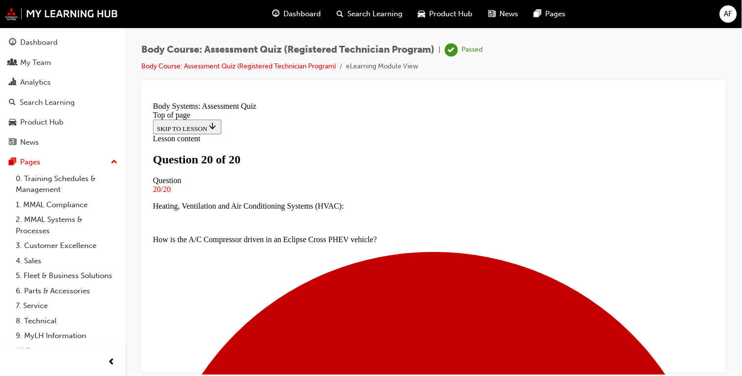
scroll to position [225, 0]
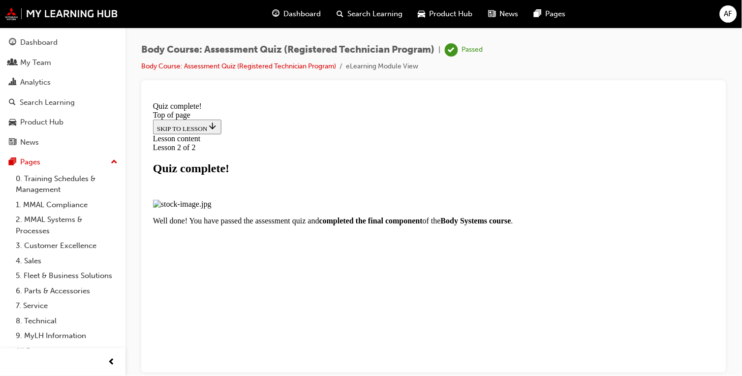
scroll to position [129, 0]
click at [171, 320] on button "Exit" at bounding box center [162, 325] width 19 height 10
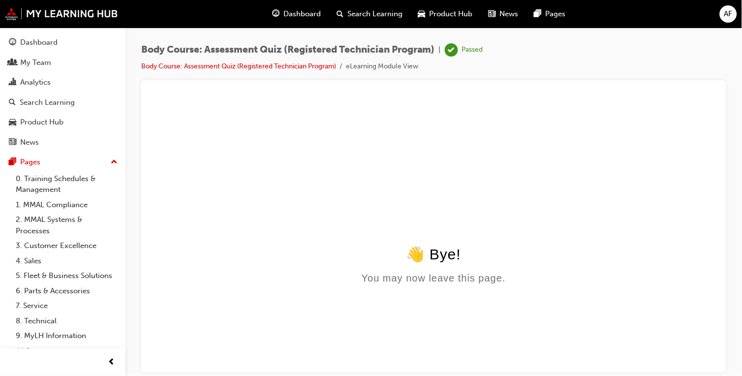
scroll to position [0, 0]
click at [732, 19] on span "AF" at bounding box center [729, 13] width 8 height 11
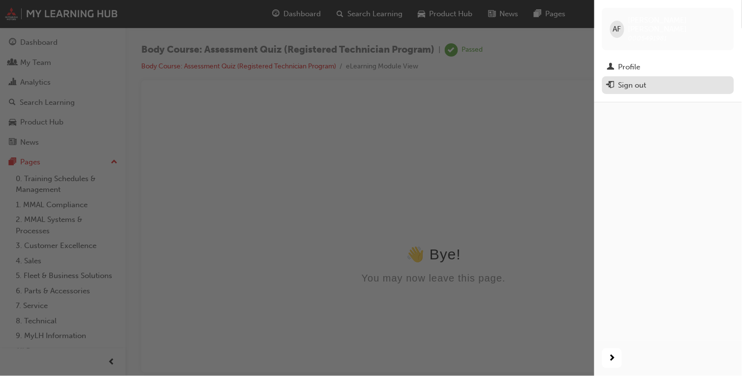
click at [634, 80] on div "Sign out" at bounding box center [633, 85] width 28 height 11
